Goal: Check status: Check status

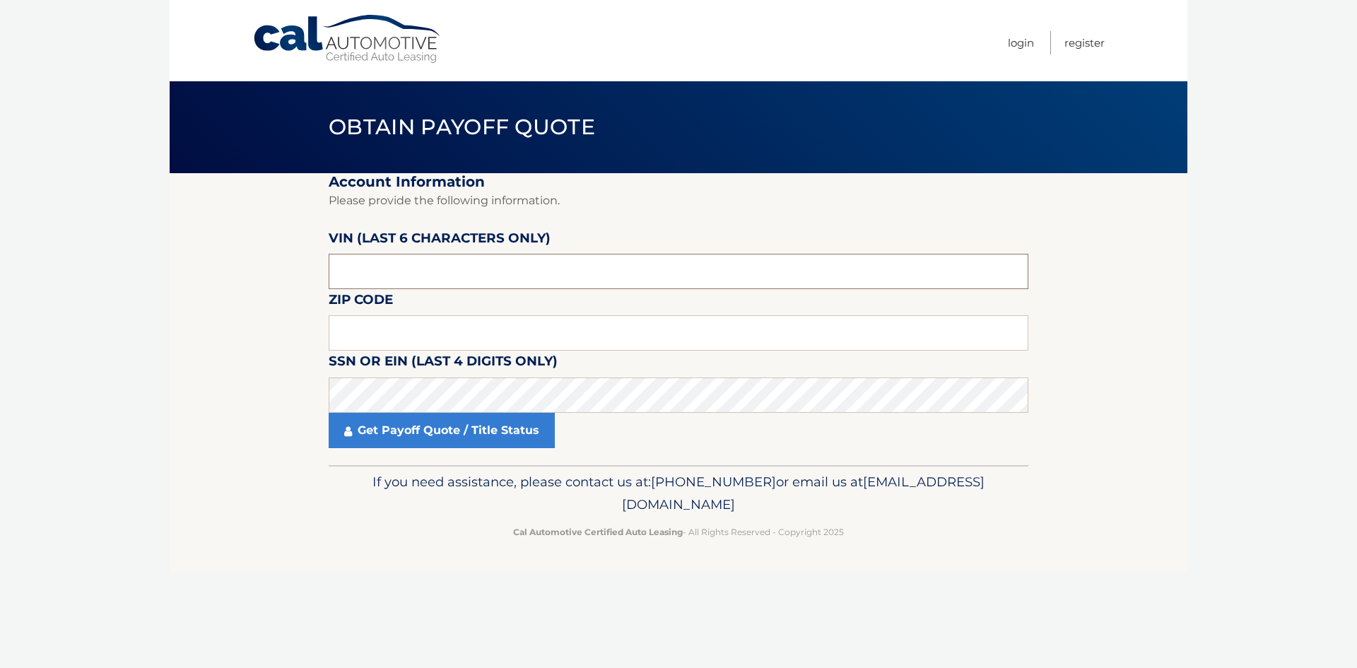
click at [382, 258] on input "text" at bounding box center [678, 271] width 699 height 35
drag, startPoint x: 378, startPoint y: 272, endPoint x: 331, endPoint y: 270, distance: 46.7
click at [331, 270] on input "text" at bounding box center [678, 271] width 699 height 35
click at [398, 330] on input "text" at bounding box center [678, 332] width 699 height 35
drag, startPoint x: 397, startPoint y: 273, endPoint x: 309, endPoint y: 282, distance: 88.0
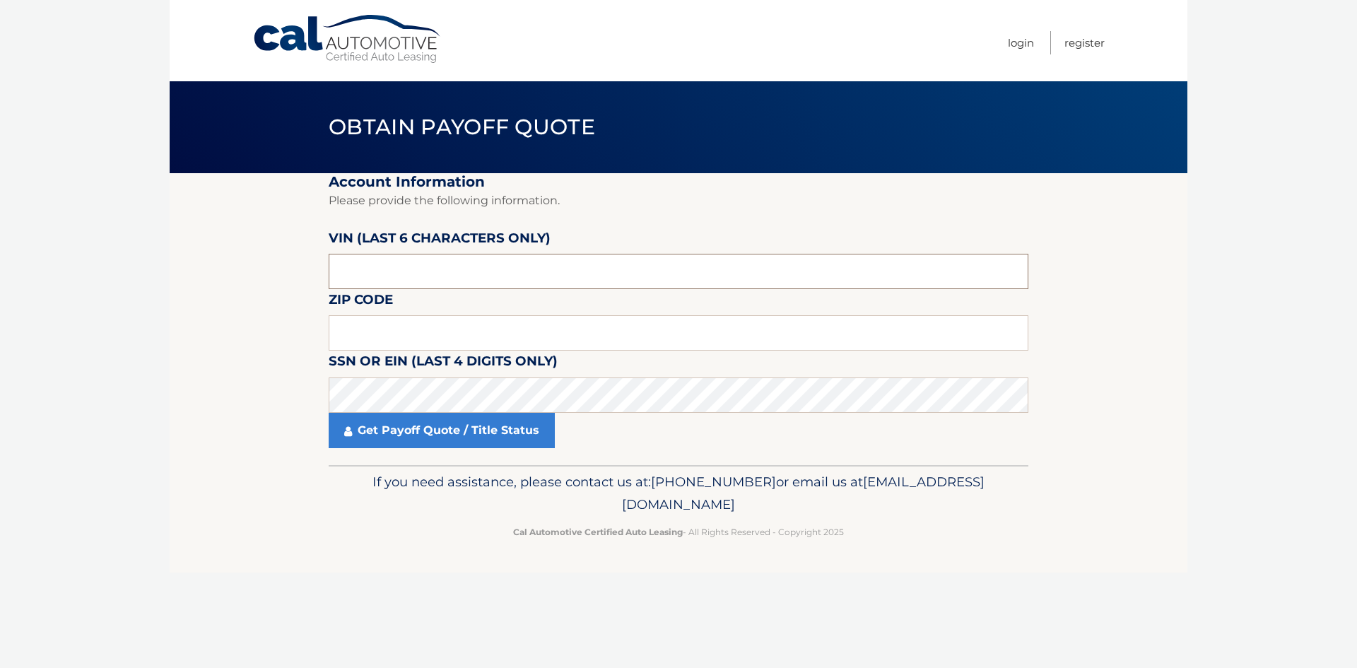
click at [309, 282] on section "Account Information Please provide the following information. [PERSON_NAME] (la…" at bounding box center [678, 319] width 1017 height 292
type input "PH1723"
click at [388, 340] on input "text" at bounding box center [678, 332] width 699 height 35
type input "11552"
click at [372, 285] on input "text" at bounding box center [678, 271] width 699 height 35
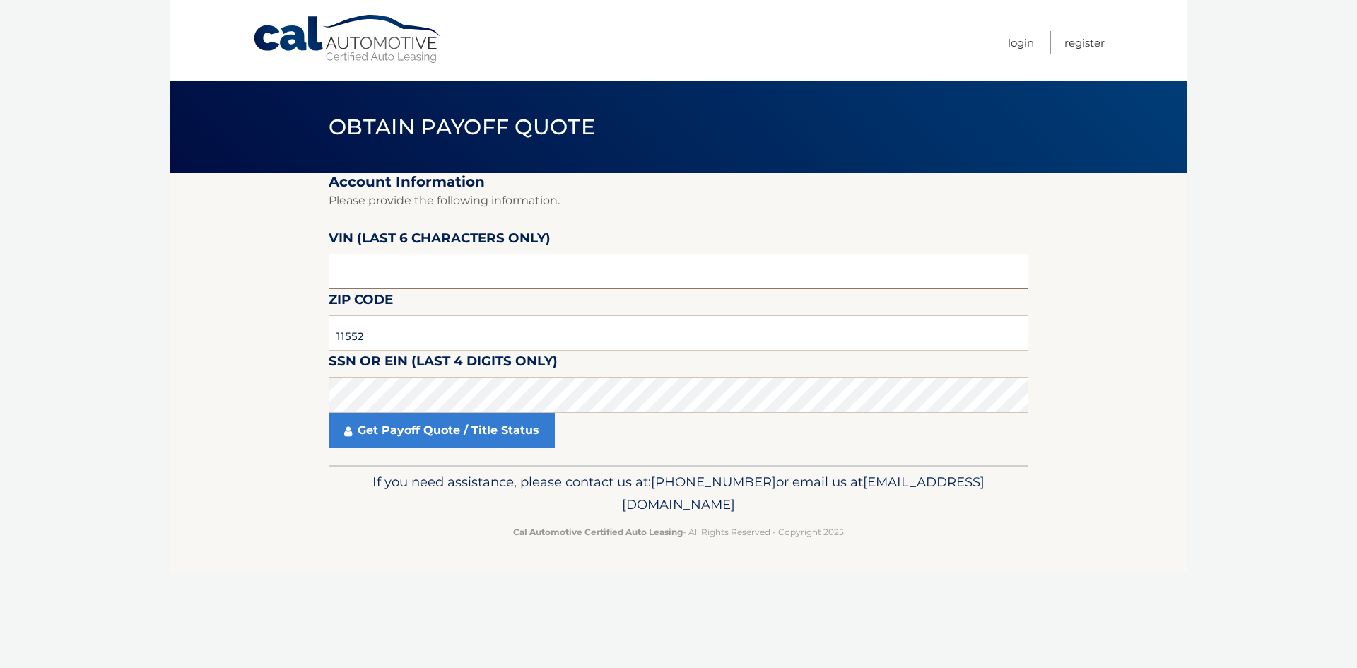
click at [377, 276] on input "text" at bounding box center [678, 271] width 699 height 35
type input "PH1723"
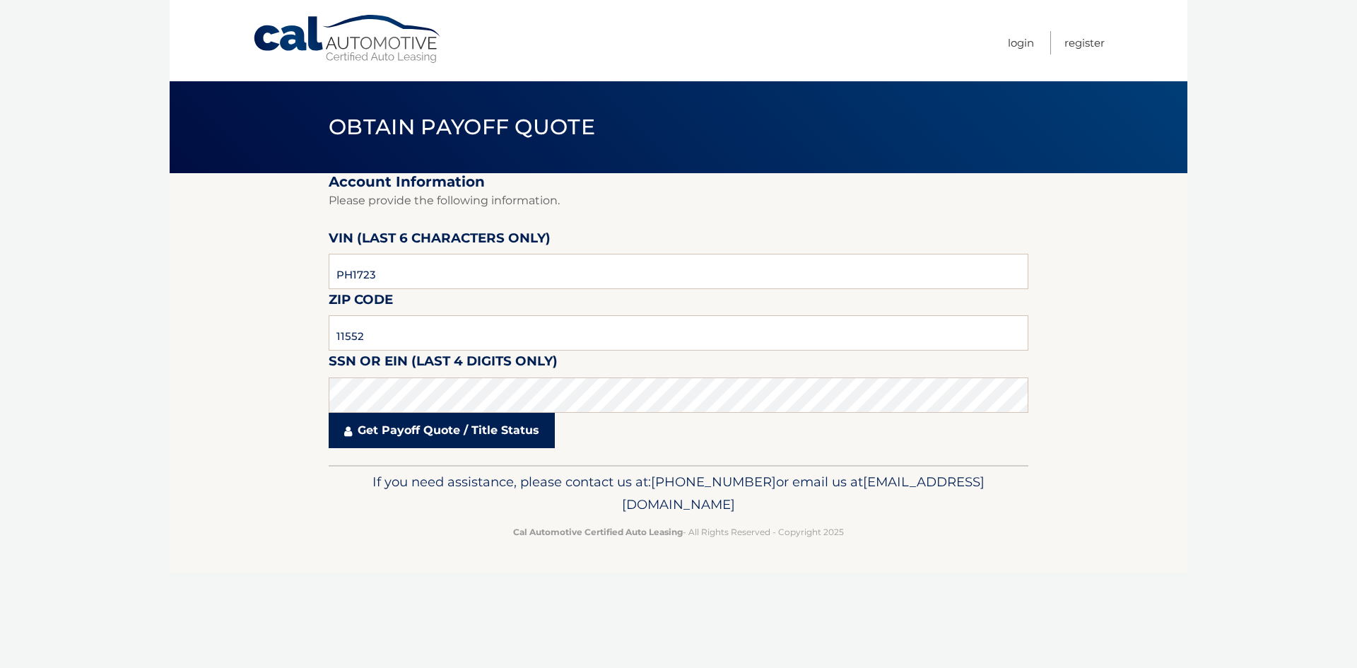
click at [442, 431] on link "Get Payoff Quote / Title Status" at bounding box center [442, 430] width 226 height 35
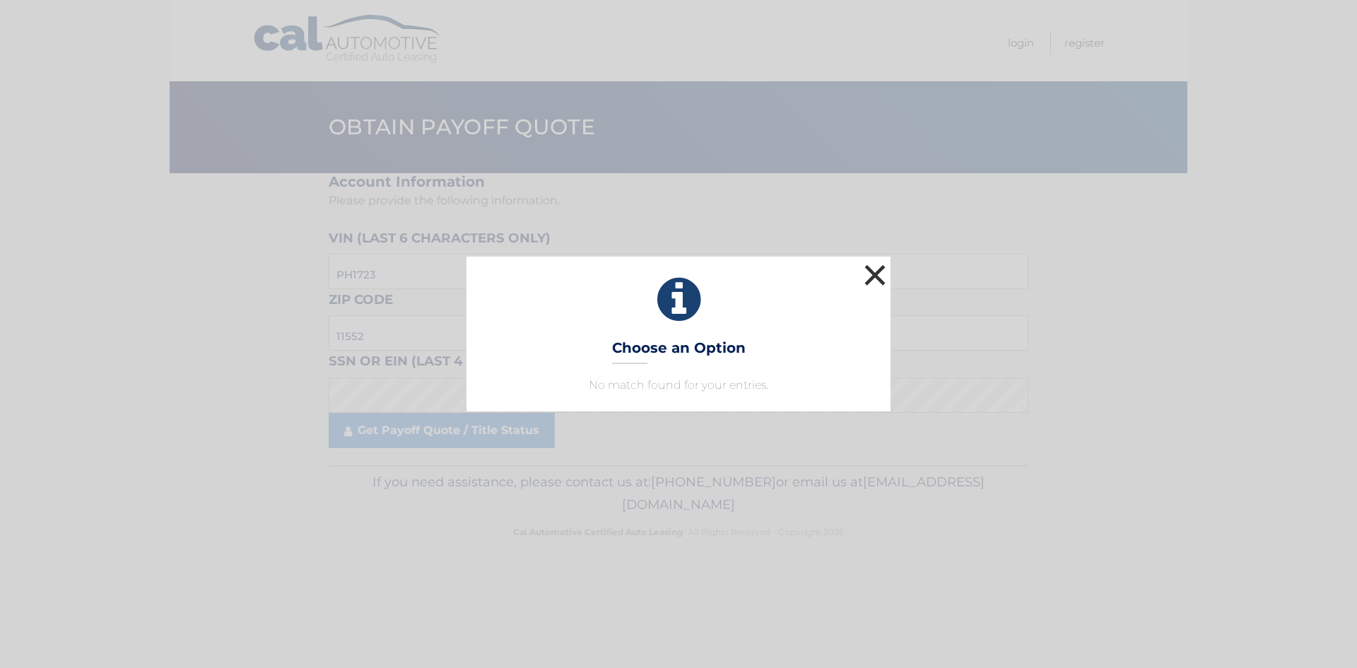
click at [880, 275] on button "×" at bounding box center [875, 275] width 28 height 28
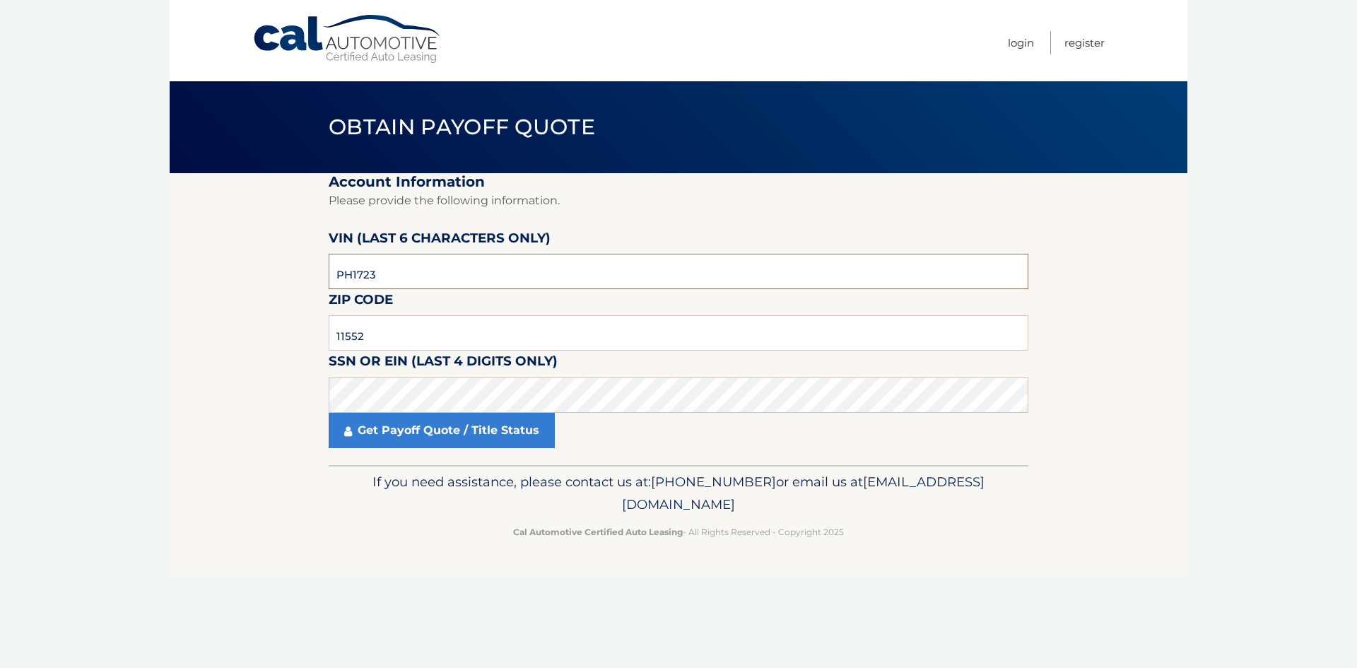
drag, startPoint x: 390, startPoint y: 281, endPoint x: 290, endPoint y: 283, distance: 99.6
click at [290, 283] on section "Account Information Please provide the following information. [PERSON_NAME] (la…" at bounding box center [678, 319] width 1017 height 292
click at [179, 391] on section "Account Information Please provide the following information. [PERSON_NAME] (la…" at bounding box center [678, 319] width 1017 height 292
click at [405, 276] on input "text" at bounding box center [678, 271] width 699 height 35
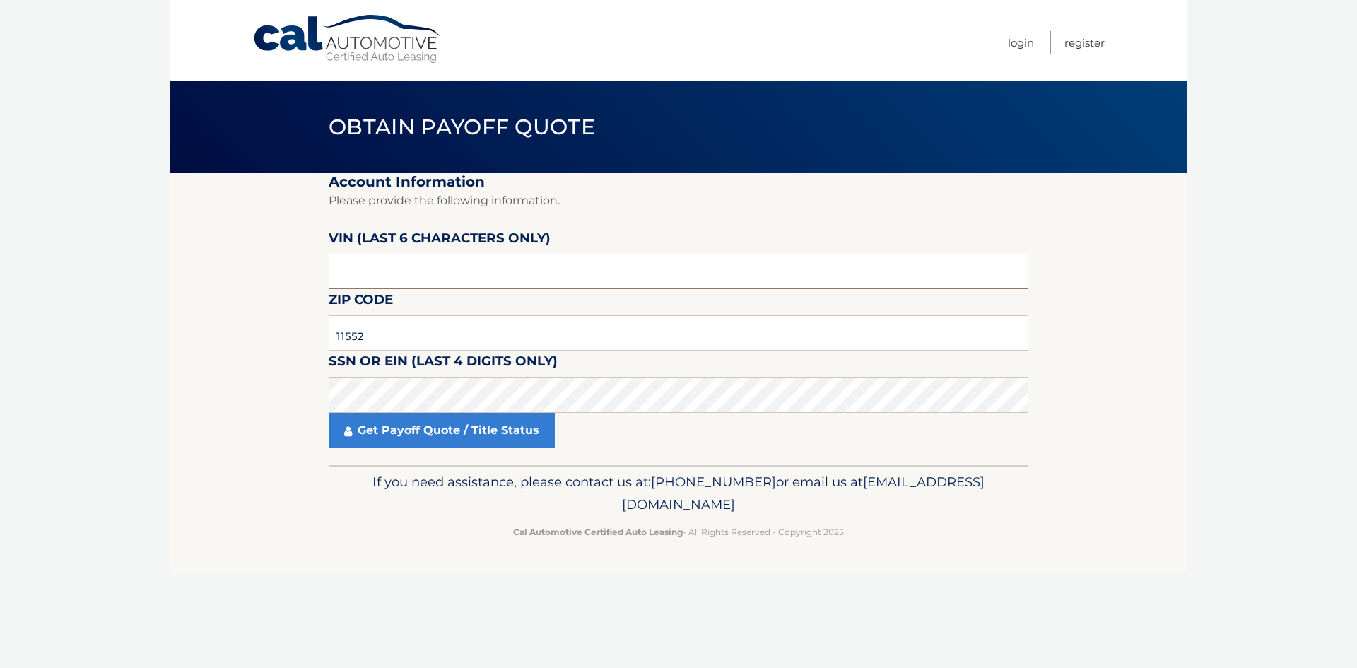
click at [406, 276] on input "text" at bounding box center [678, 271] width 699 height 35
click at [432, 267] on input "text" at bounding box center [678, 271] width 699 height 35
type input "P*****"
type input "172389"
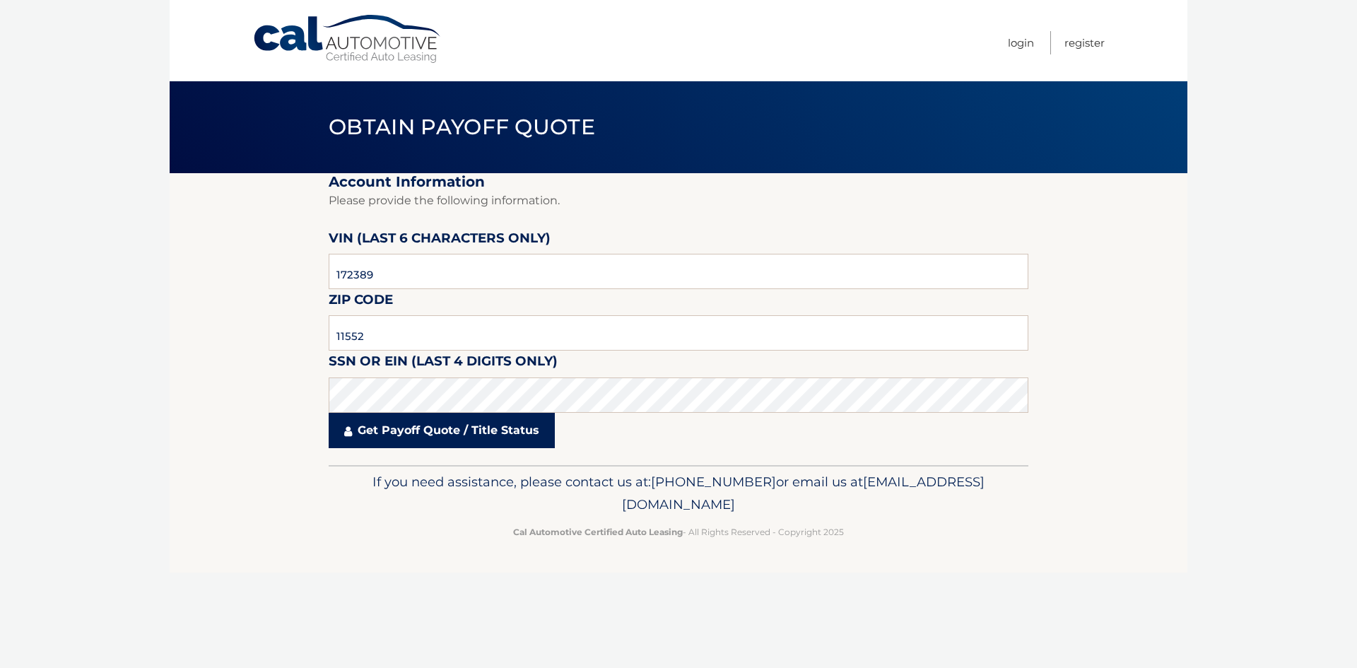
click at [468, 432] on link "Get Payoff Quote / Title Status" at bounding box center [442, 430] width 226 height 35
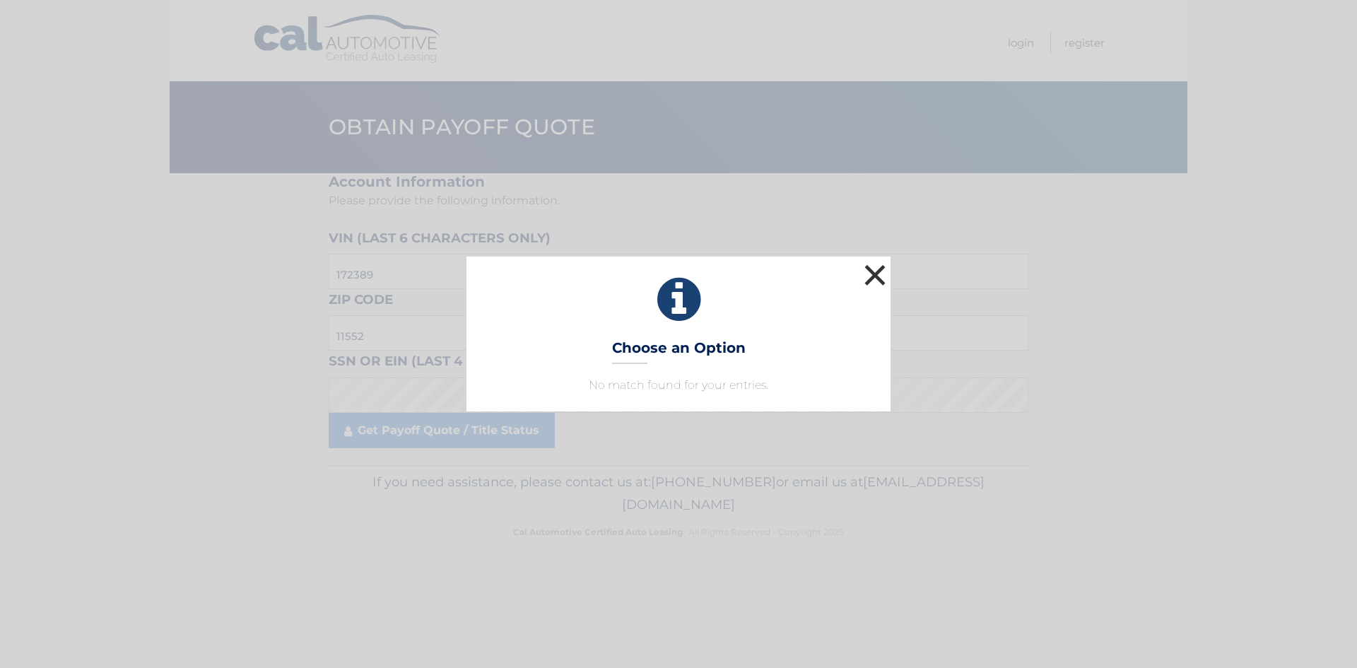
click at [879, 278] on button "×" at bounding box center [875, 275] width 28 height 28
